Goal: Information Seeking & Learning: Learn about a topic

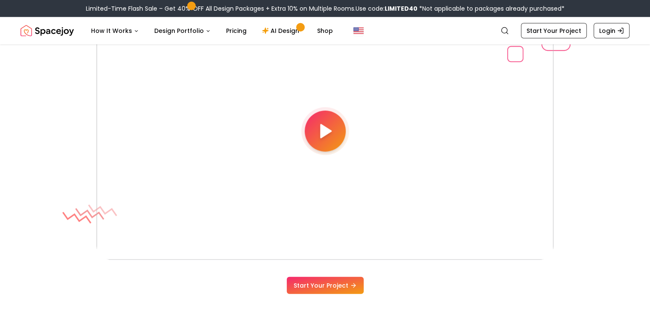
scroll to position [2272, 0]
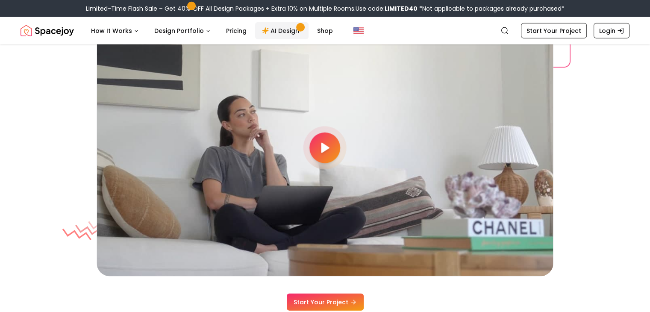
click at [273, 30] on link "AI Design" at bounding box center [281, 30] width 53 height 17
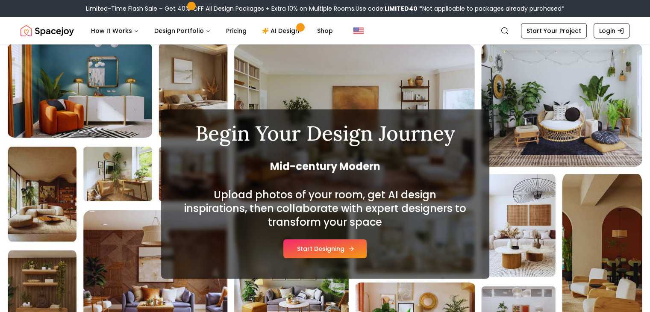
click at [321, 249] on button "Start Designing" at bounding box center [324, 248] width 83 height 19
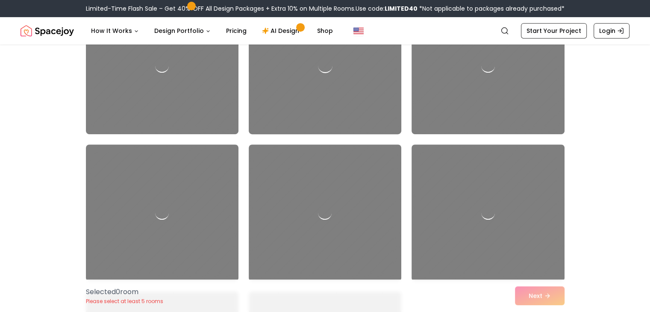
scroll to position [3661, 0]
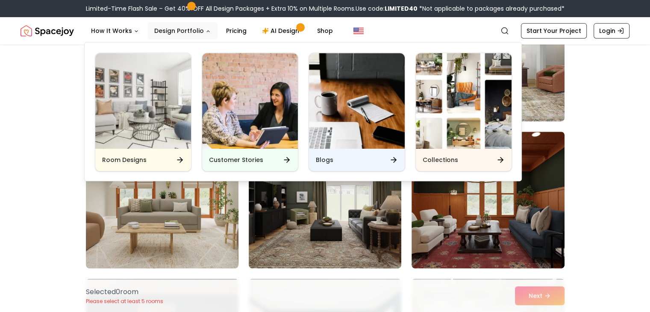
click at [176, 36] on button "Design Portfolio" at bounding box center [182, 30] width 70 height 17
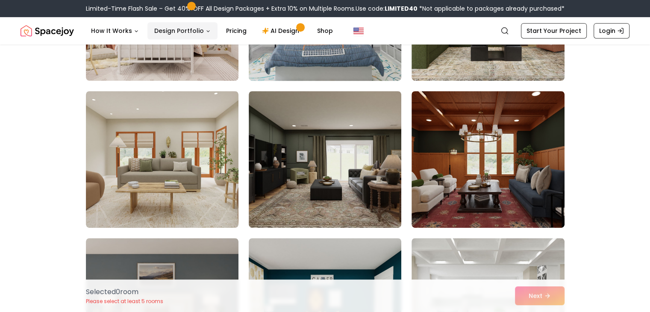
scroll to position [3653, 0]
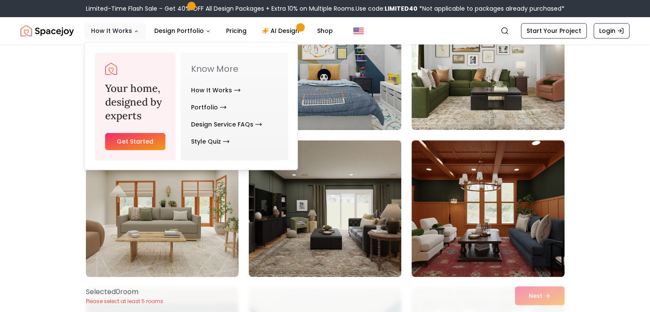
click at [122, 31] on button "How It Works" at bounding box center [115, 30] width 62 height 17
